Goal: Task Accomplishment & Management: Complete application form

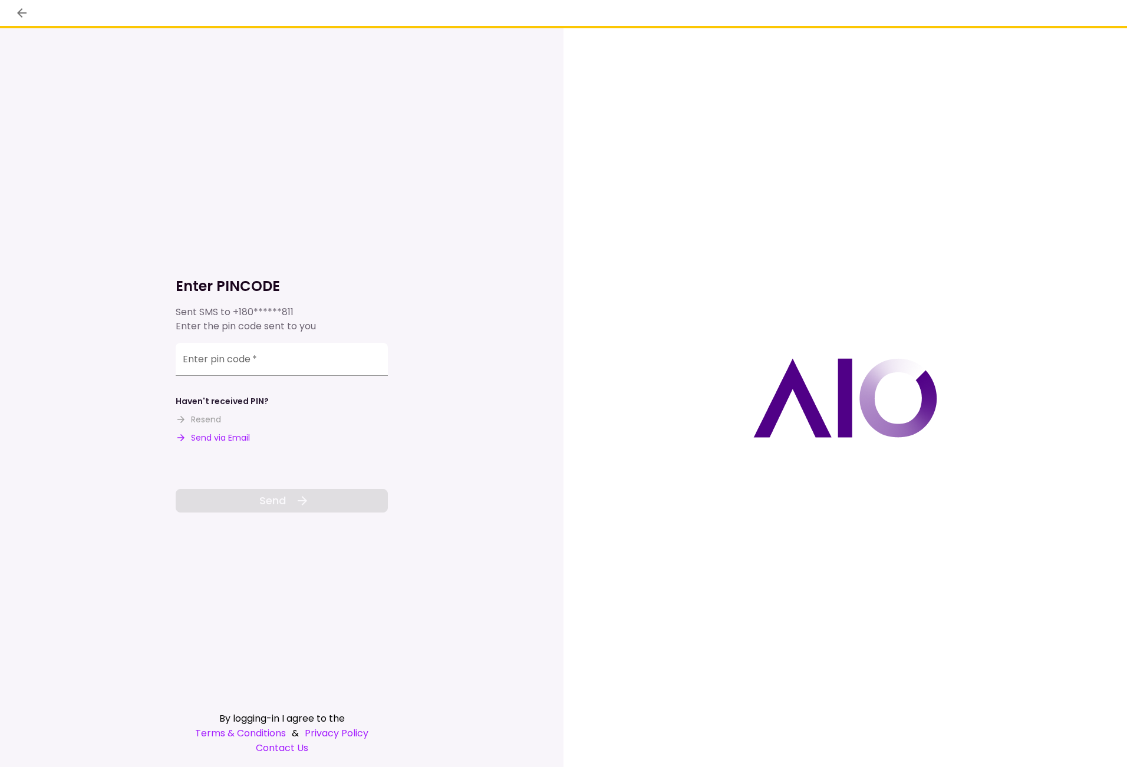
click at [197, 441] on button "Send via Email" at bounding box center [213, 438] width 74 height 12
click at [202, 365] on input "Enter pin code   *" at bounding box center [282, 359] width 212 height 33
click at [210, 434] on button "Send via Email" at bounding box center [213, 438] width 74 height 12
click at [264, 360] on input "Enter pin code   *" at bounding box center [282, 359] width 212 height 33
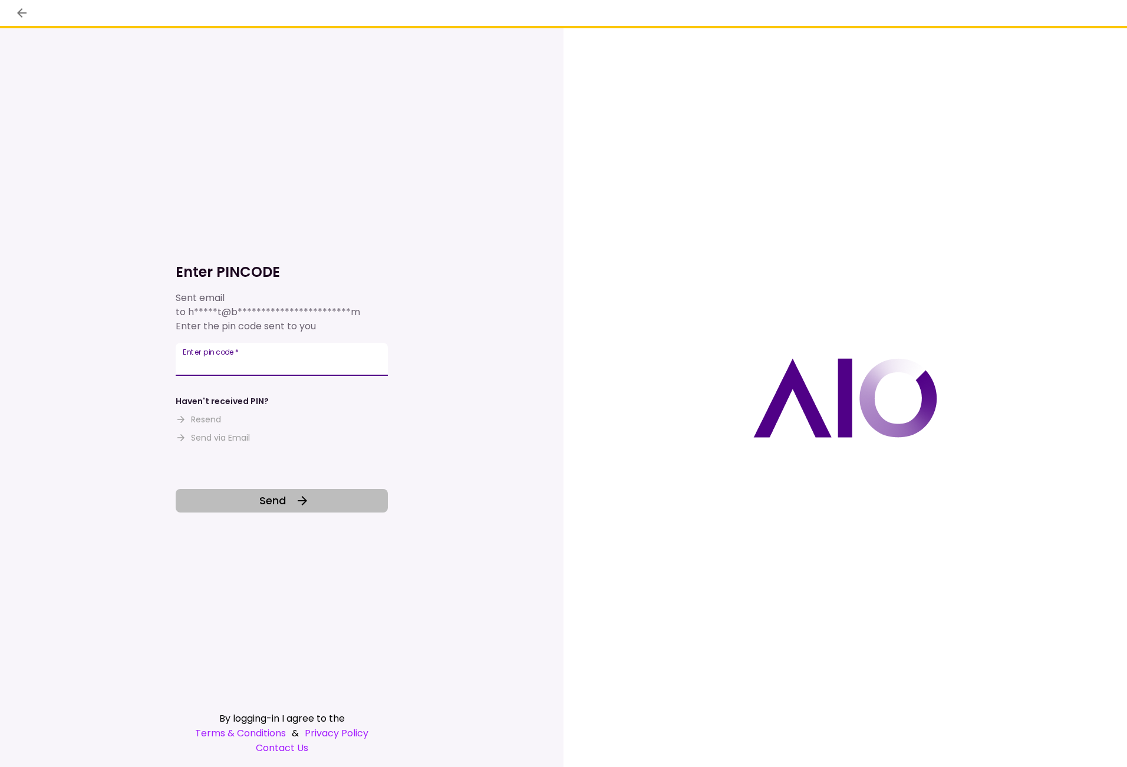
type input "******"
click at [292, 500] on button "Send" at bounding box center [282, 501] width 212 height 24
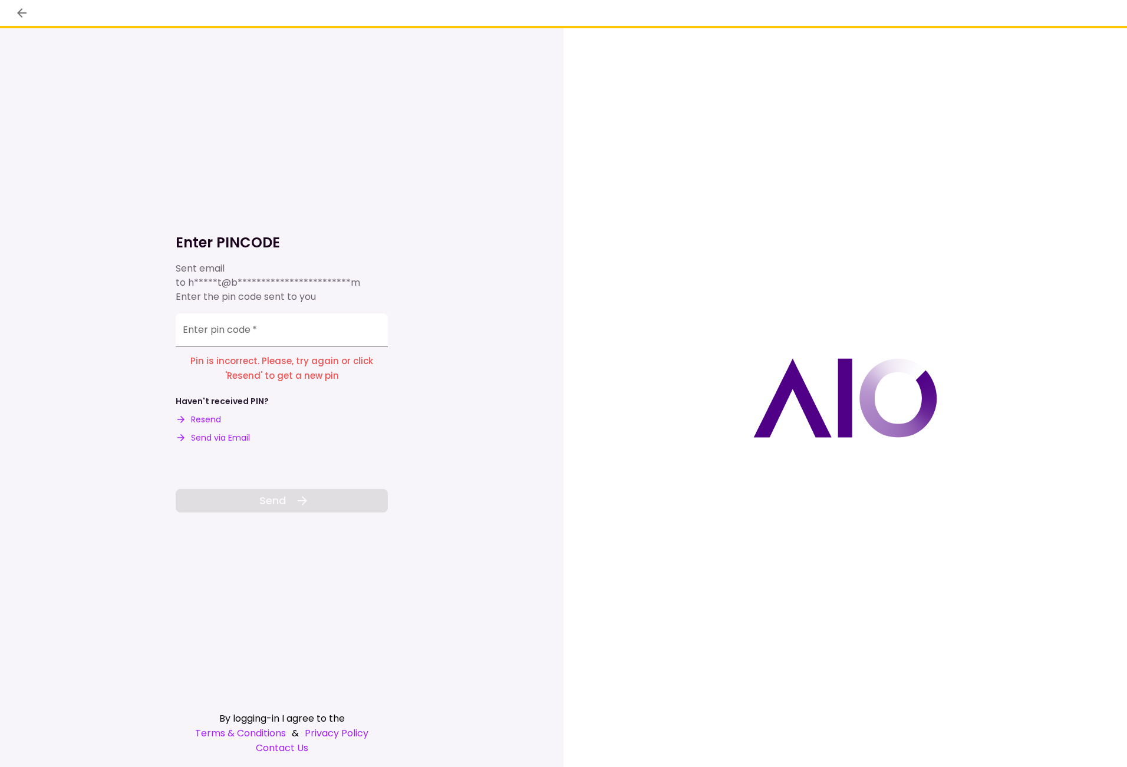
click at [263, 330] on input "Enter pin code   *" at bounding box center [282, 330] width 212 height 33
type input "******"
click at [286, 500] on button "Send" at bounding box center [282, 501] width 212 height 24
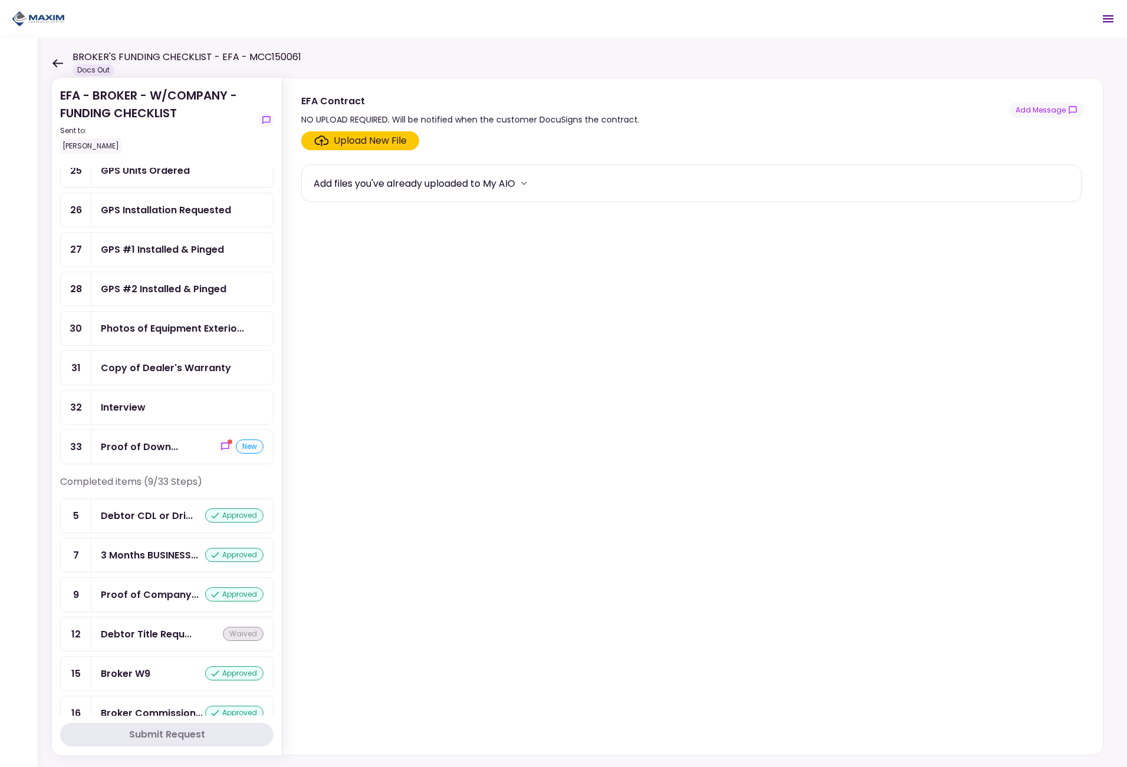
scroll to position [531, 0]
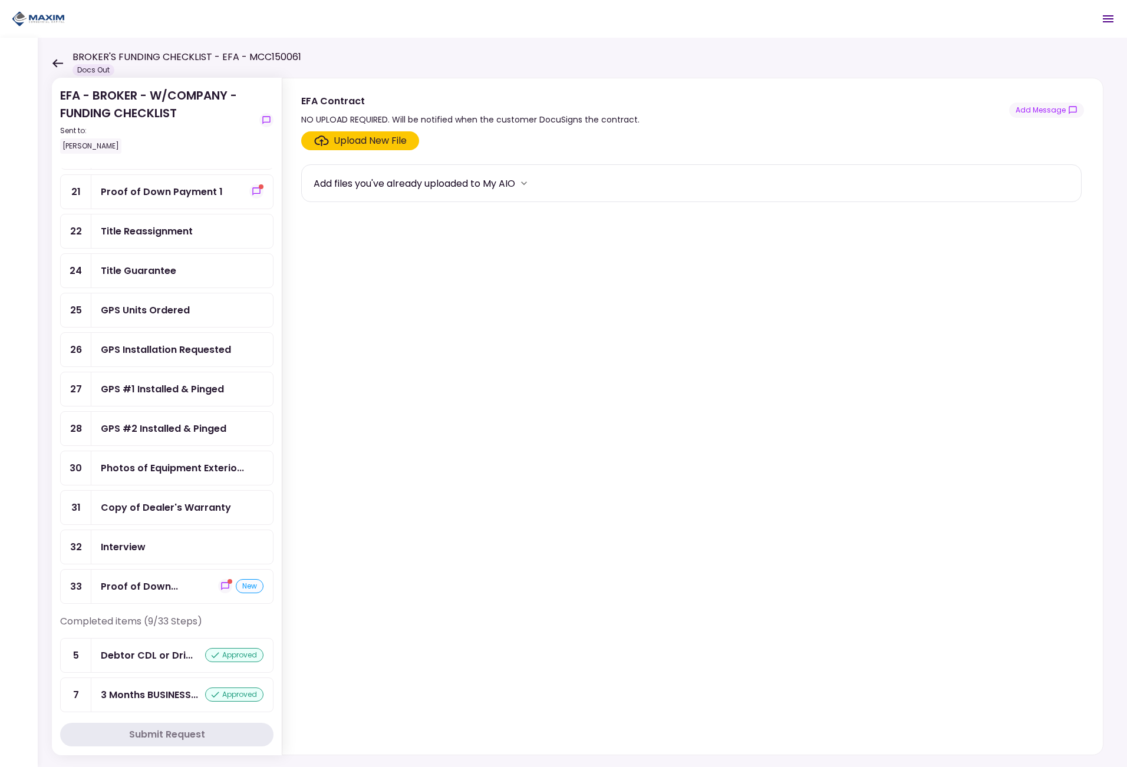
click at [174, 508] on div "Copy of Dealer's Warranty" at bounding box center [166, 507] width 130 height 15
click at [373, 136] on div "Upload New File" at bounding box center [370, 141] width 73 height 14
click at [0, 0] on input "Upload New File" at bounding box center [0, 0] width 0 height 0
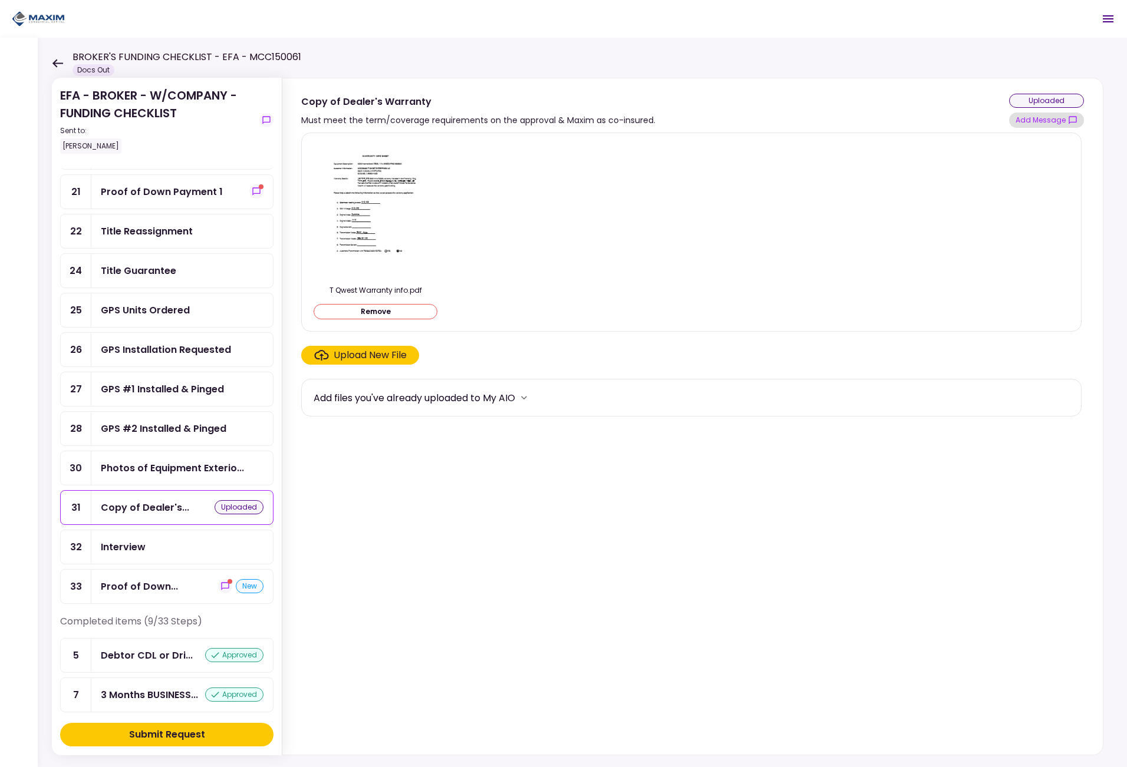
click at [1029, 120] on button "Add Message" at bounding box center [1046, 120] width 75 height 15
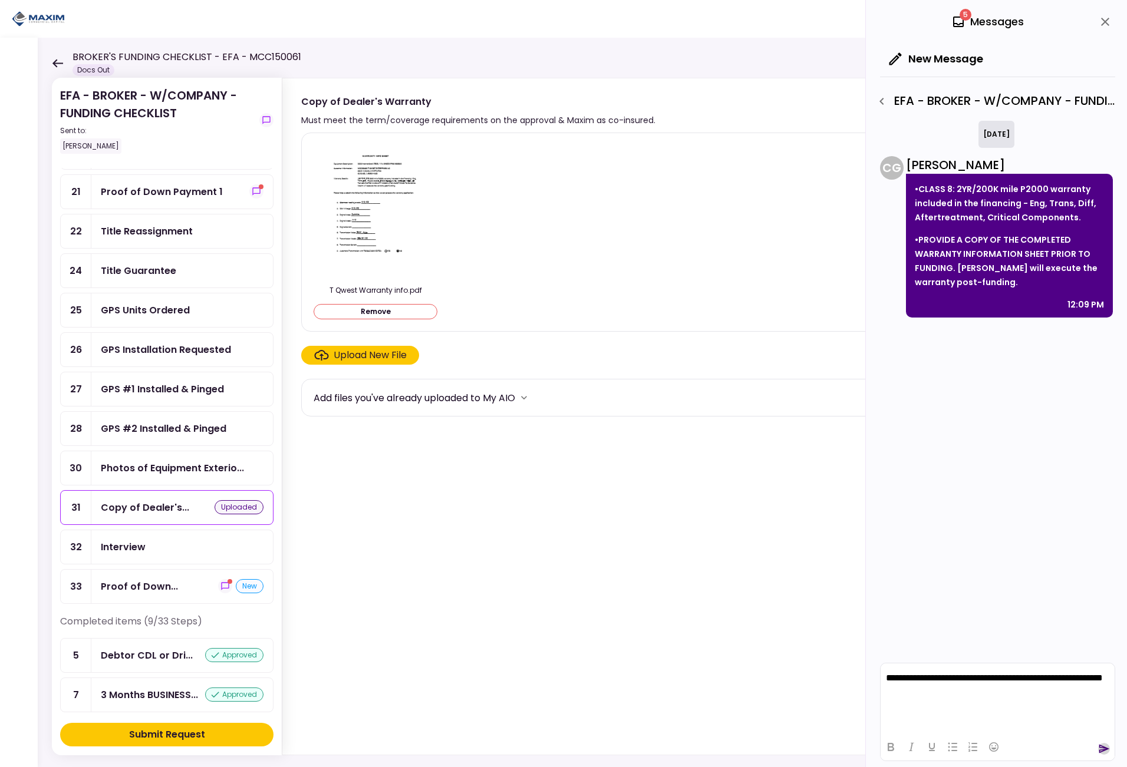
click at [1102, 752] on icon "send" at bounding box center [1104, 749] width 11 height 9
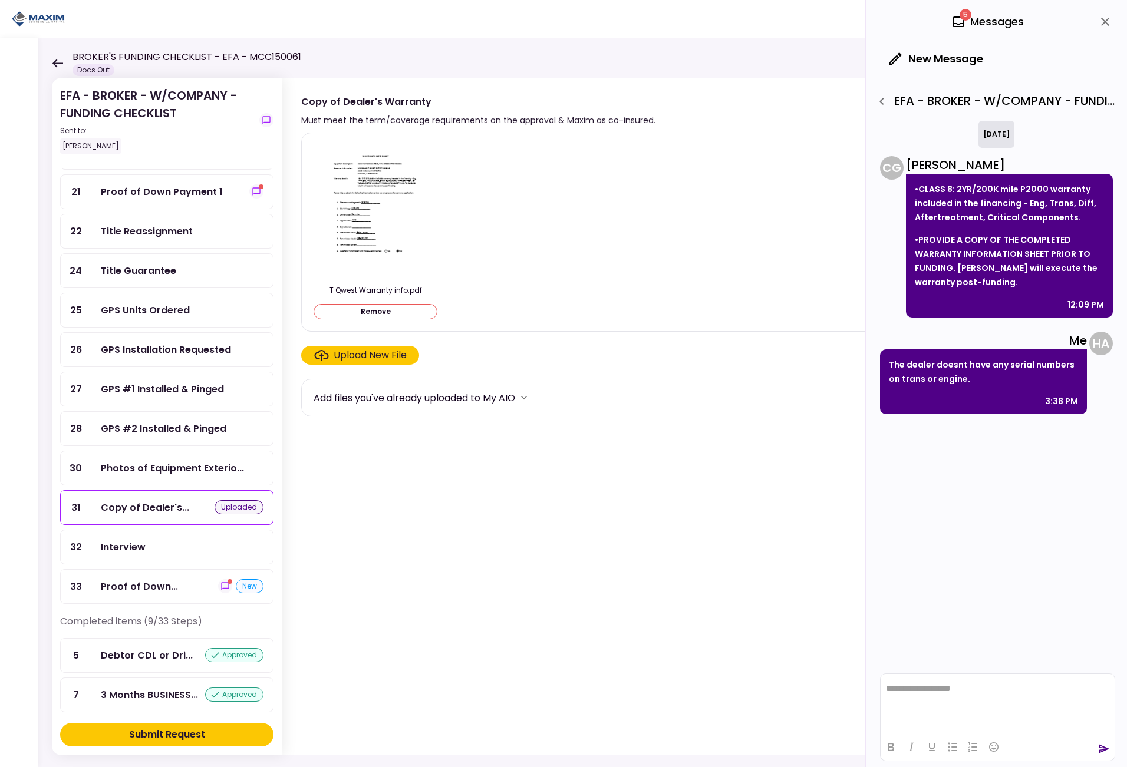
click at [154, 732] on div "Submit Request" at bounding box center [167, 735] width 76 height 14
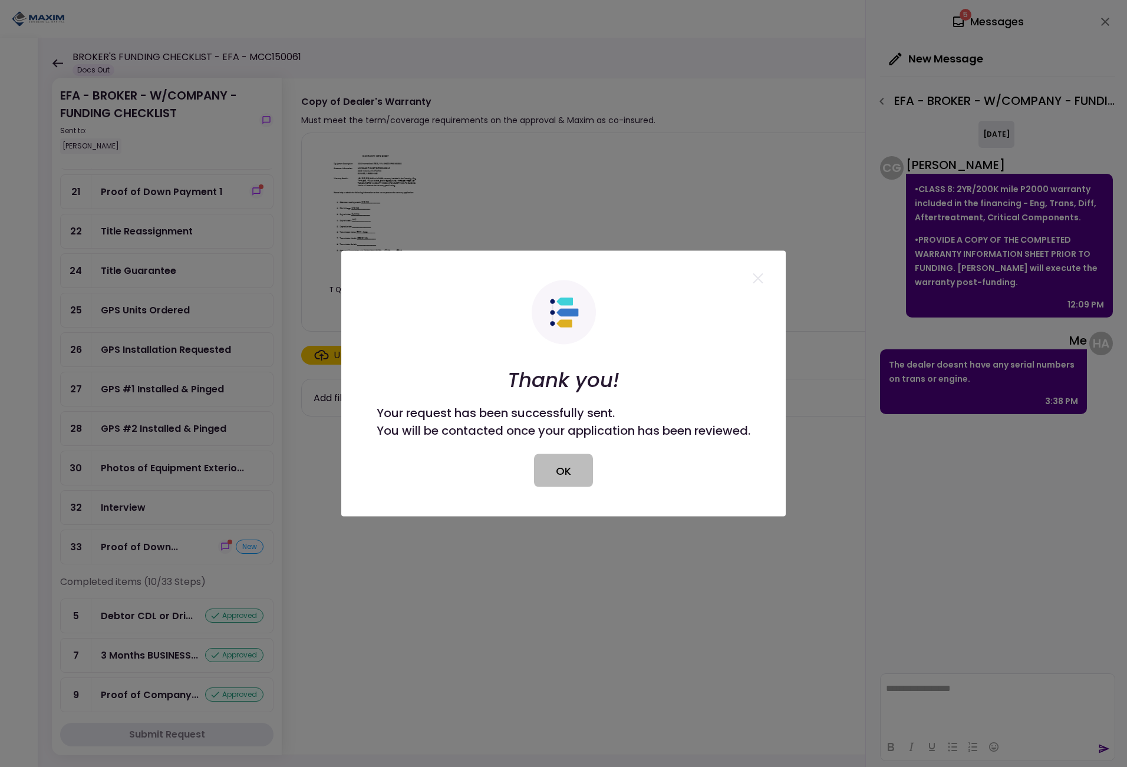
click at [555, 466] on button "OK" at bounding box center [563, 470] width 59 height 33
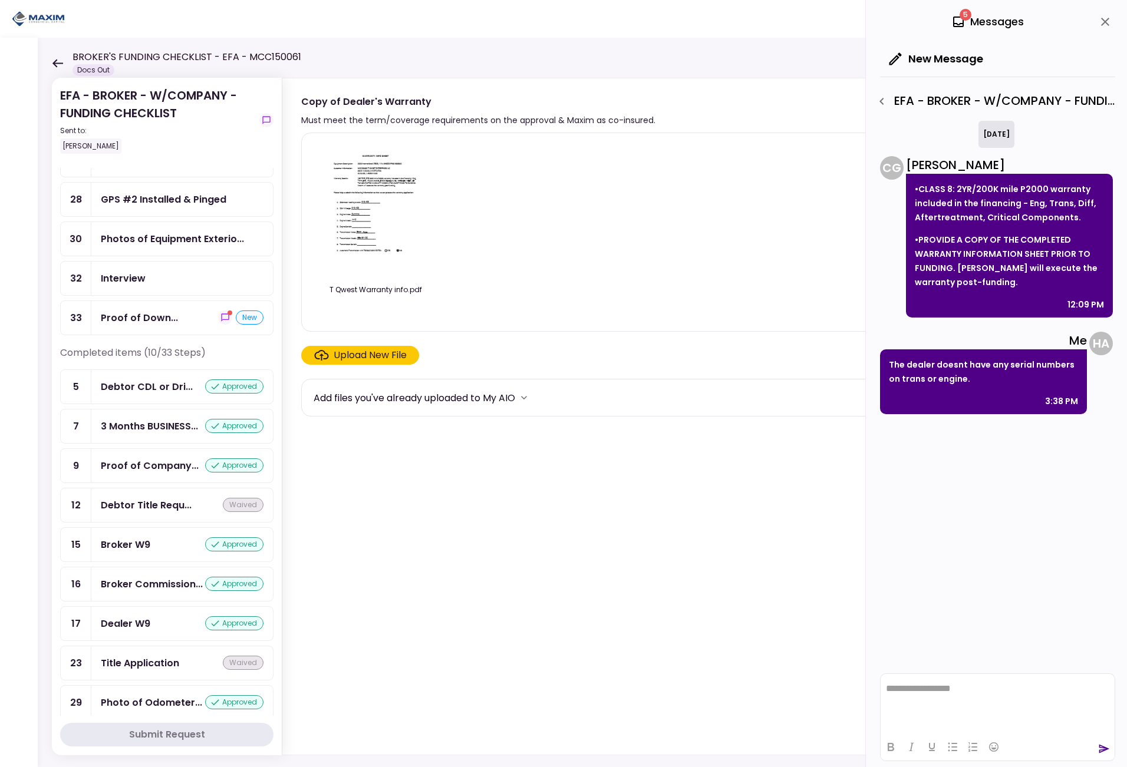
scroll to position [829, 0]
